Goal: Task Accomplishment & Management: Manage account settings

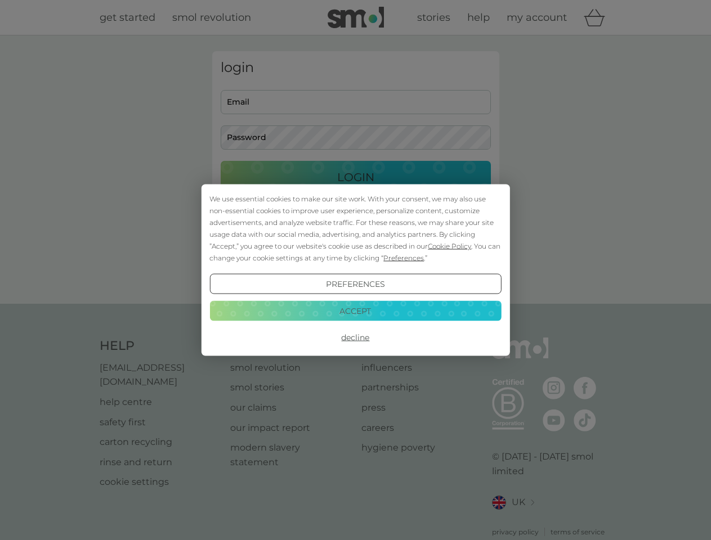
click at [450, 246] on span "Cookie Policy" at bounding box center [449, 246] width 43 height 8
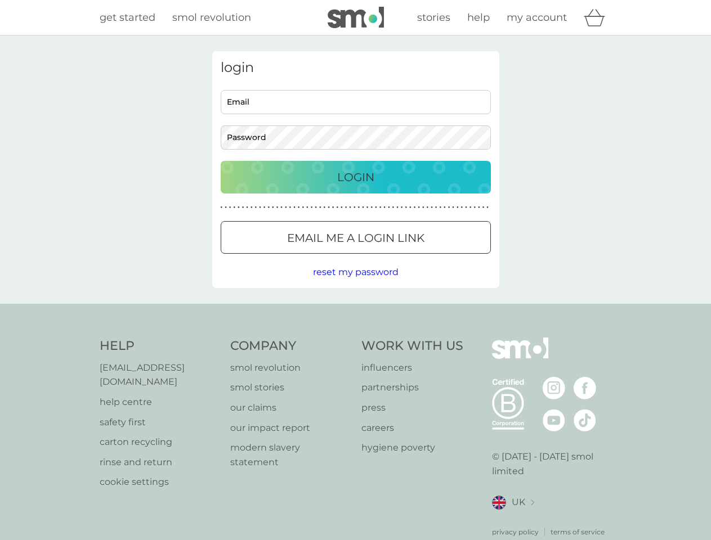
click at [402, 258] on div "login Email Password Login ● ● ● ● ● ● ● ● ● ● ● ● ● ● ● ● ● ● ● ● ● ● ● ● ● ● …" at bounding box center [355, 169] width 287 height 237
click at [355, 284] on div "login Email Password Login ● ● ● ● ● ● ● ● ● ● ● ● ● ● ● ● ● ● ● ● ● ● ● ● ● ● …" at bounding box center [355, 169] width 287 height 237
click at [355, 338] on div "Help [EMAIL_ADDRESS][DOMAIN_NAME] help centre safety first carton recycling rin…" at bounding box center [356, 438] width 512 height 200
click at [355, 311] on div "Help [EMAIL_ADDRESS][DOMAIN_NAME] help centre safety first carton recycling rin…" at bounding box center [355, 437] width 711 height 267
